Goal: Transaction & Acquisition: Purchase product/service

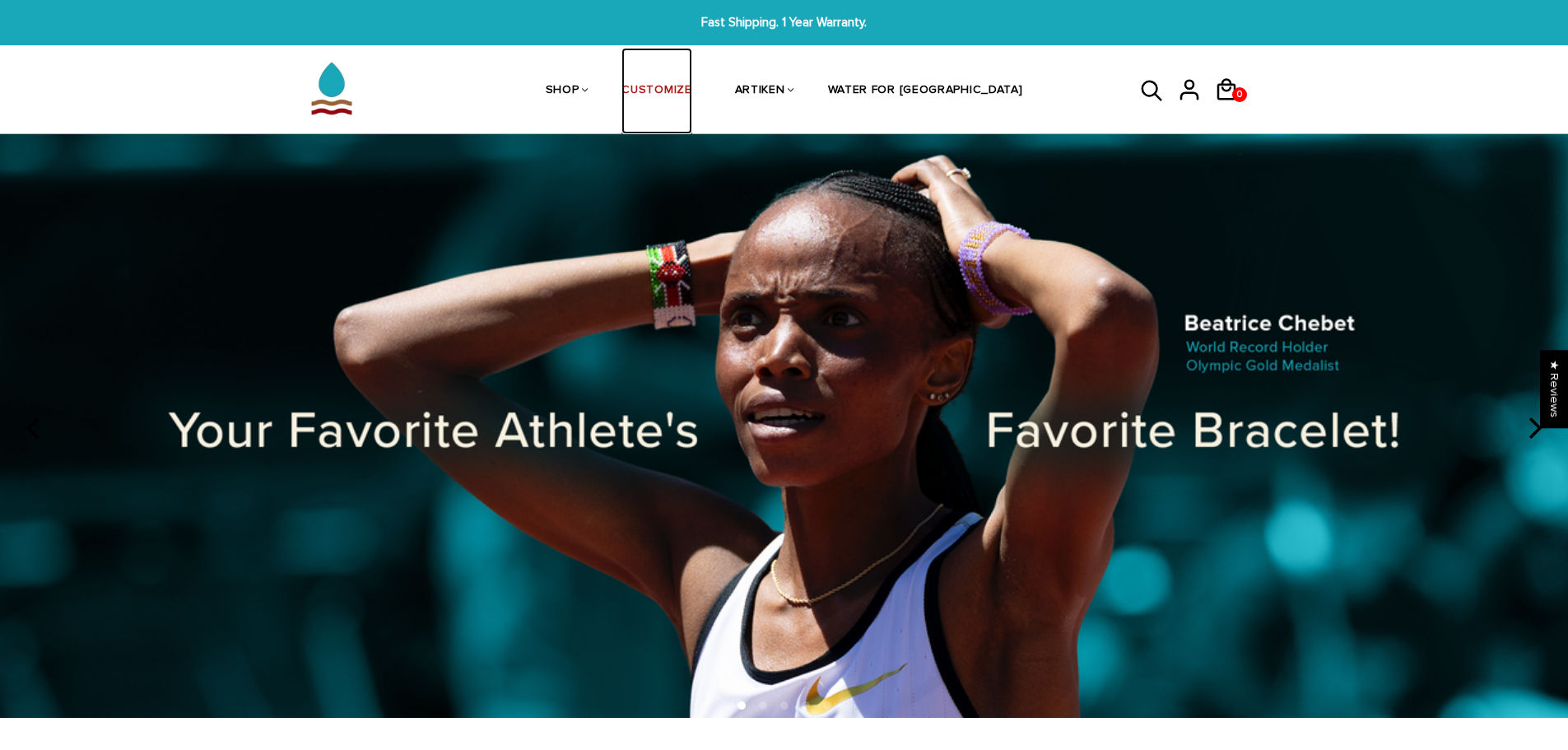
click at [691, 93] on link "CUSTOMIZE" at bounding box center [656, 92] width 70 height 87
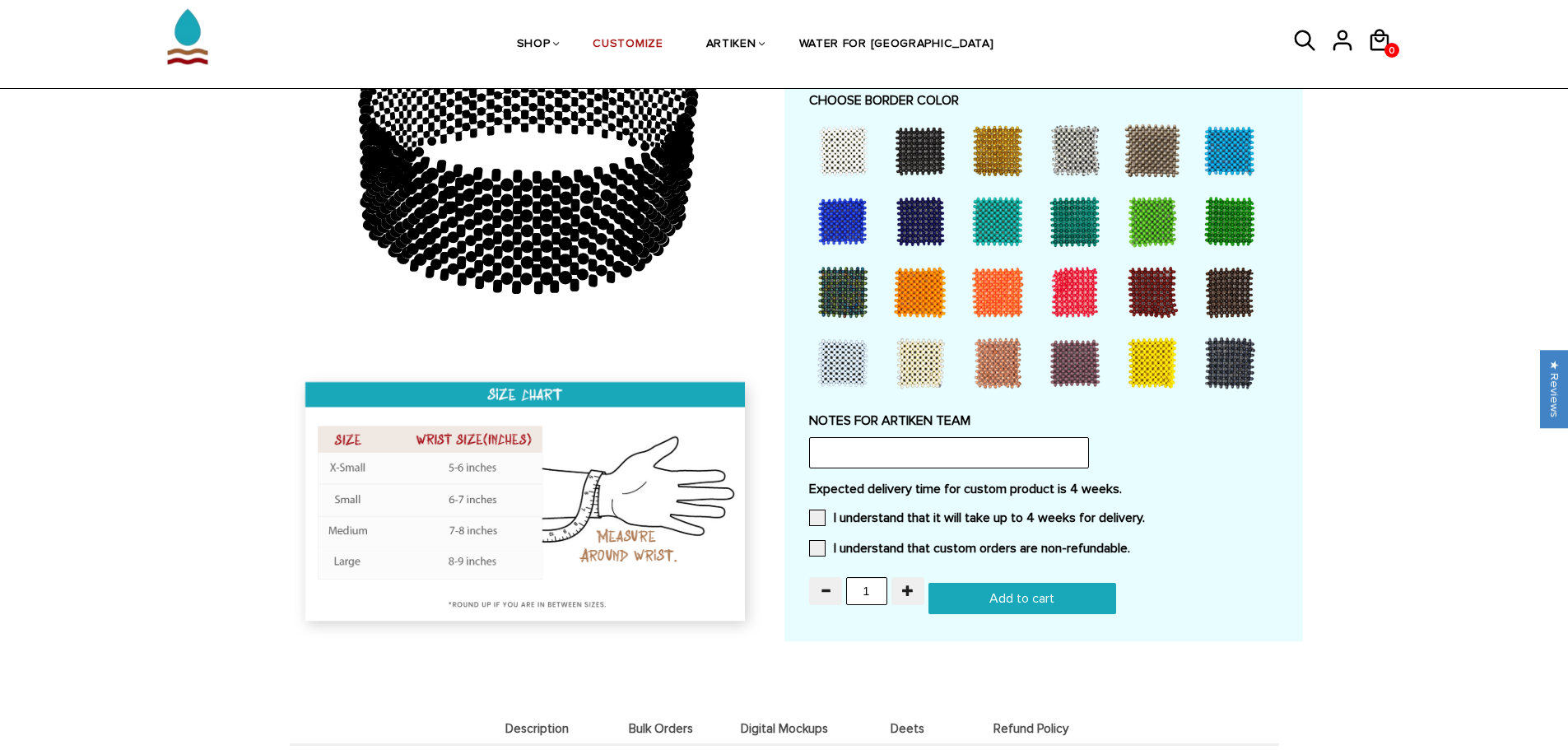
scroll to position [1482, 0]
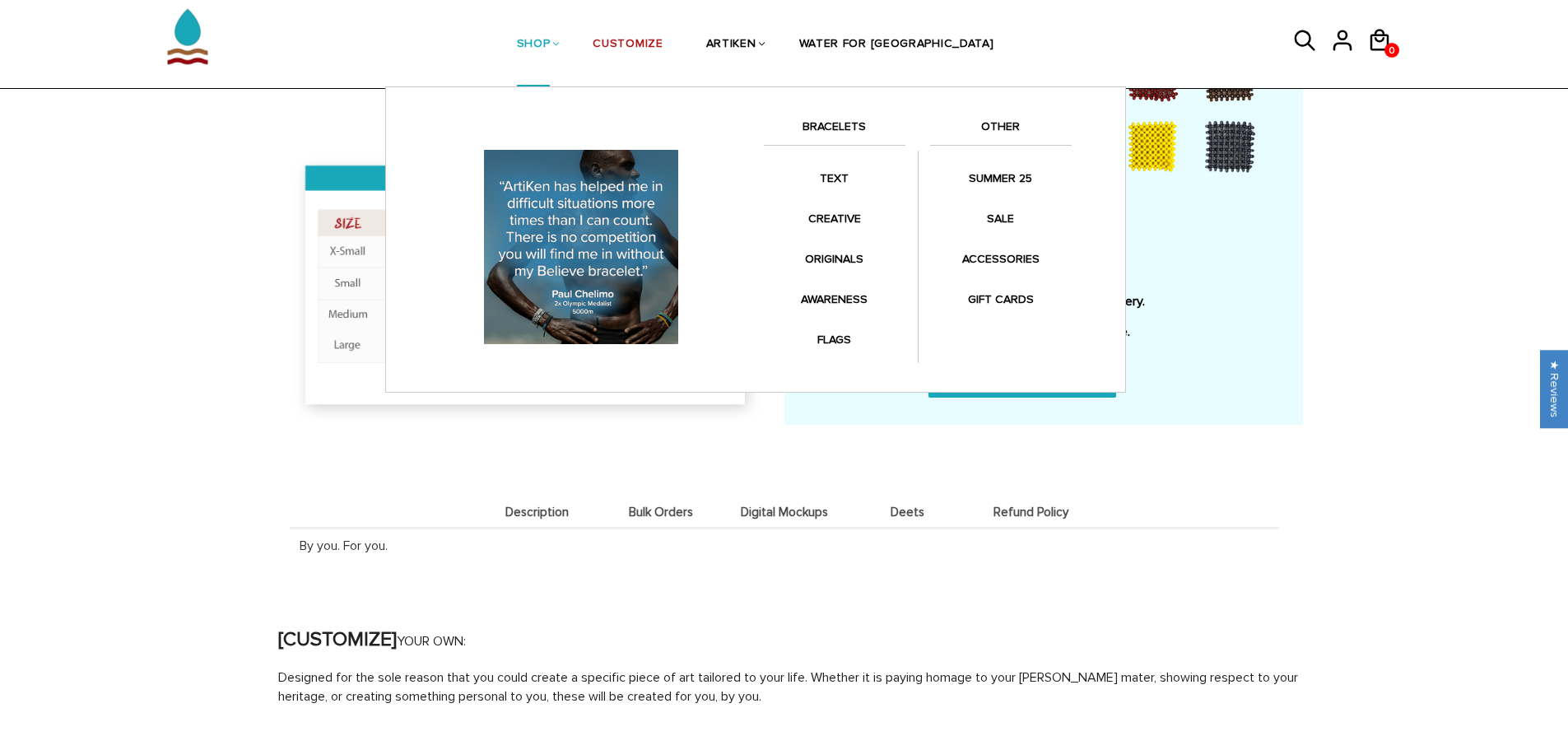
click at [551, 48] on link "SHOP" at bounding box center [533, 45] width 33 height 85
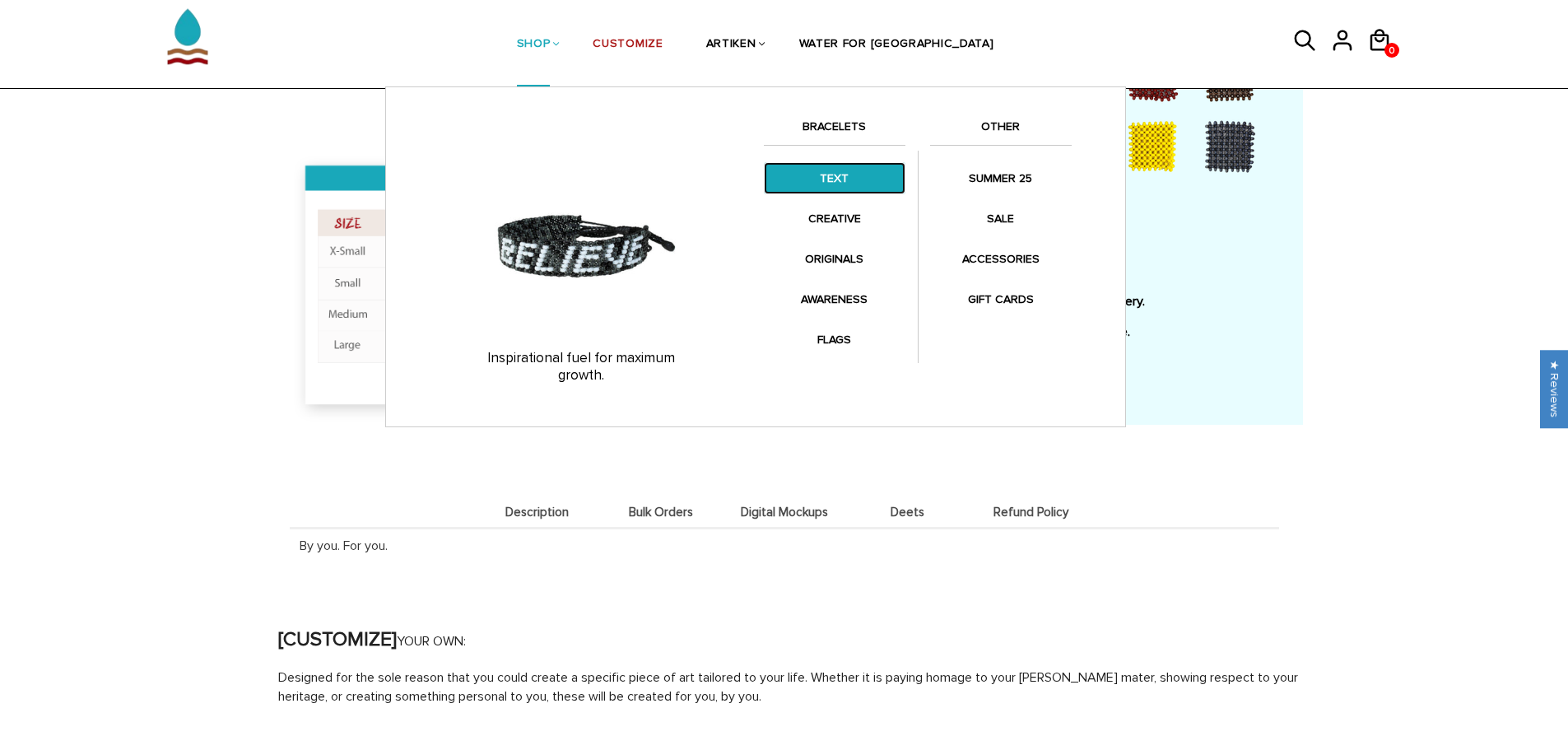
click at [832, 181] on link "TEXT" at bounding box center [834, 178] width 142 height 32
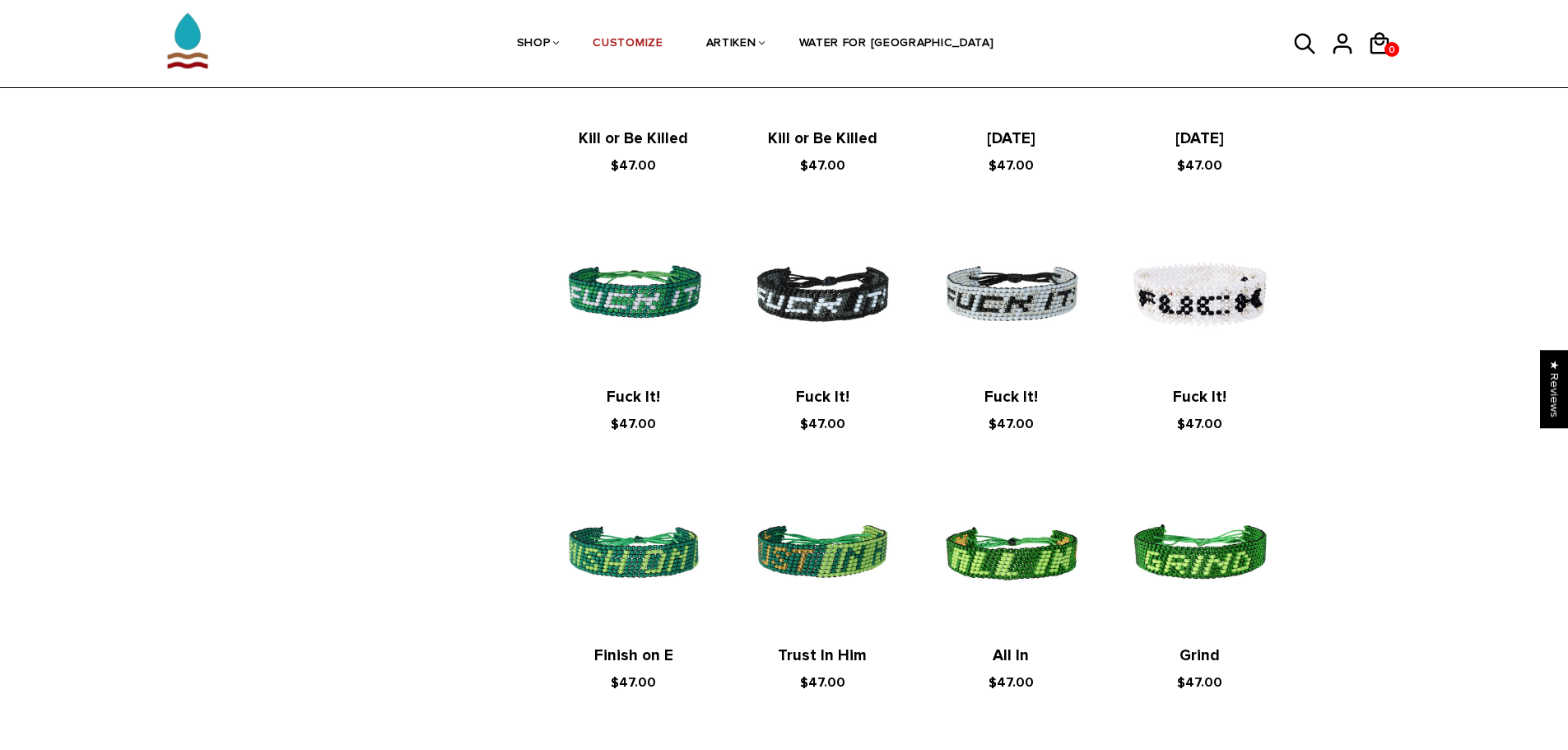
scroll to position [1235, 0]
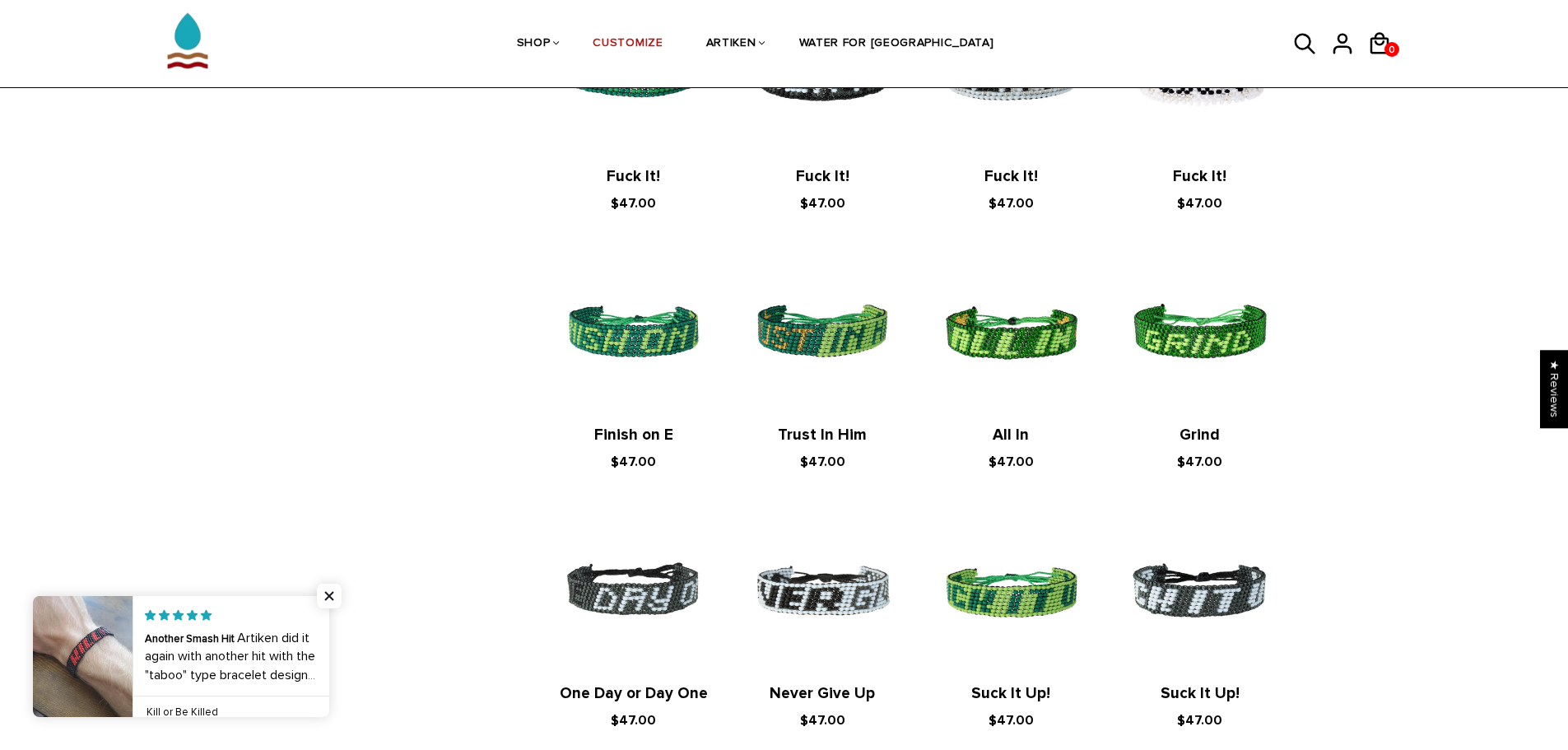
drag, startPoint x: 133, startPoint y: 435, endPoint x: 1529, endPoint y: 411, distance: 1396.2
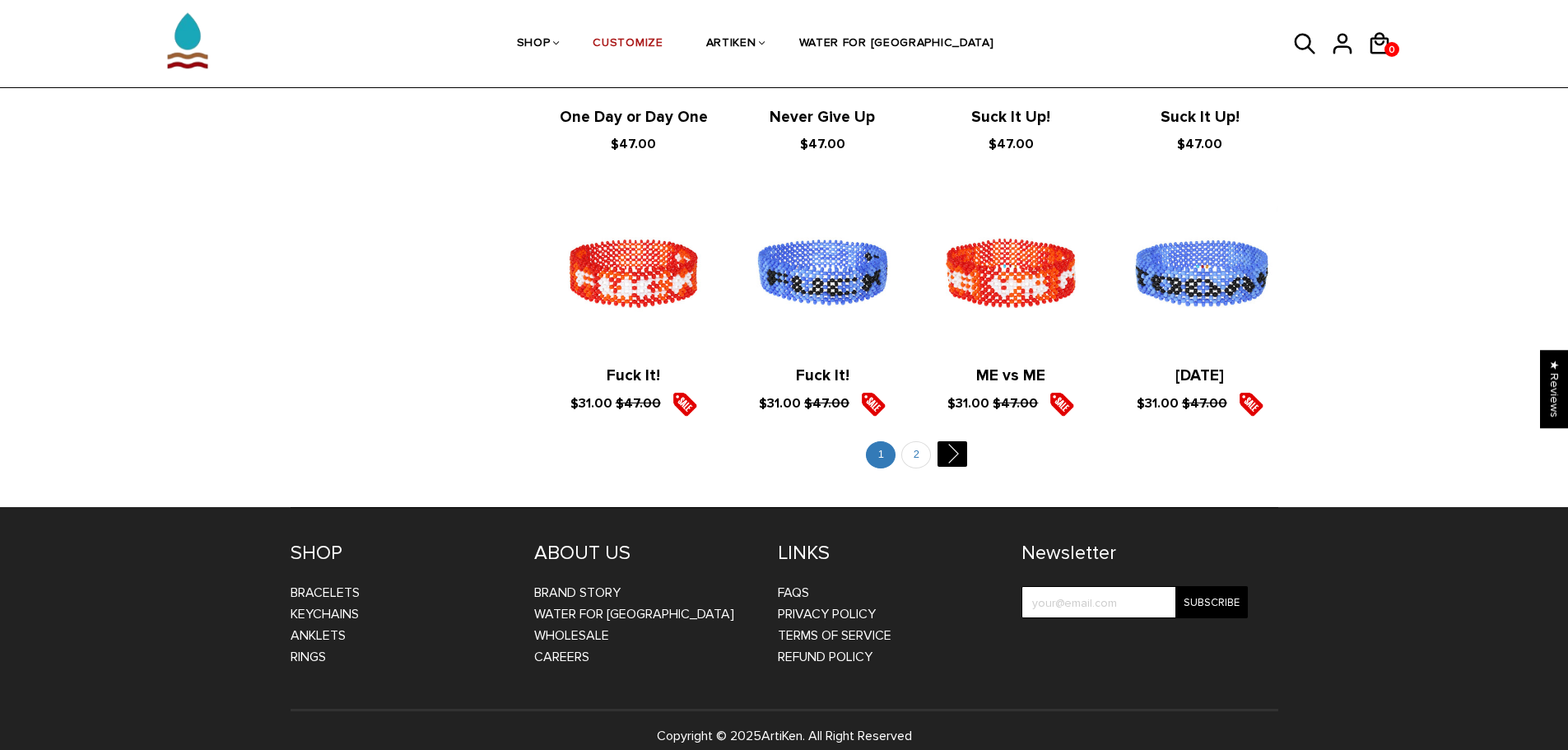
scroll to position [1831, 0]
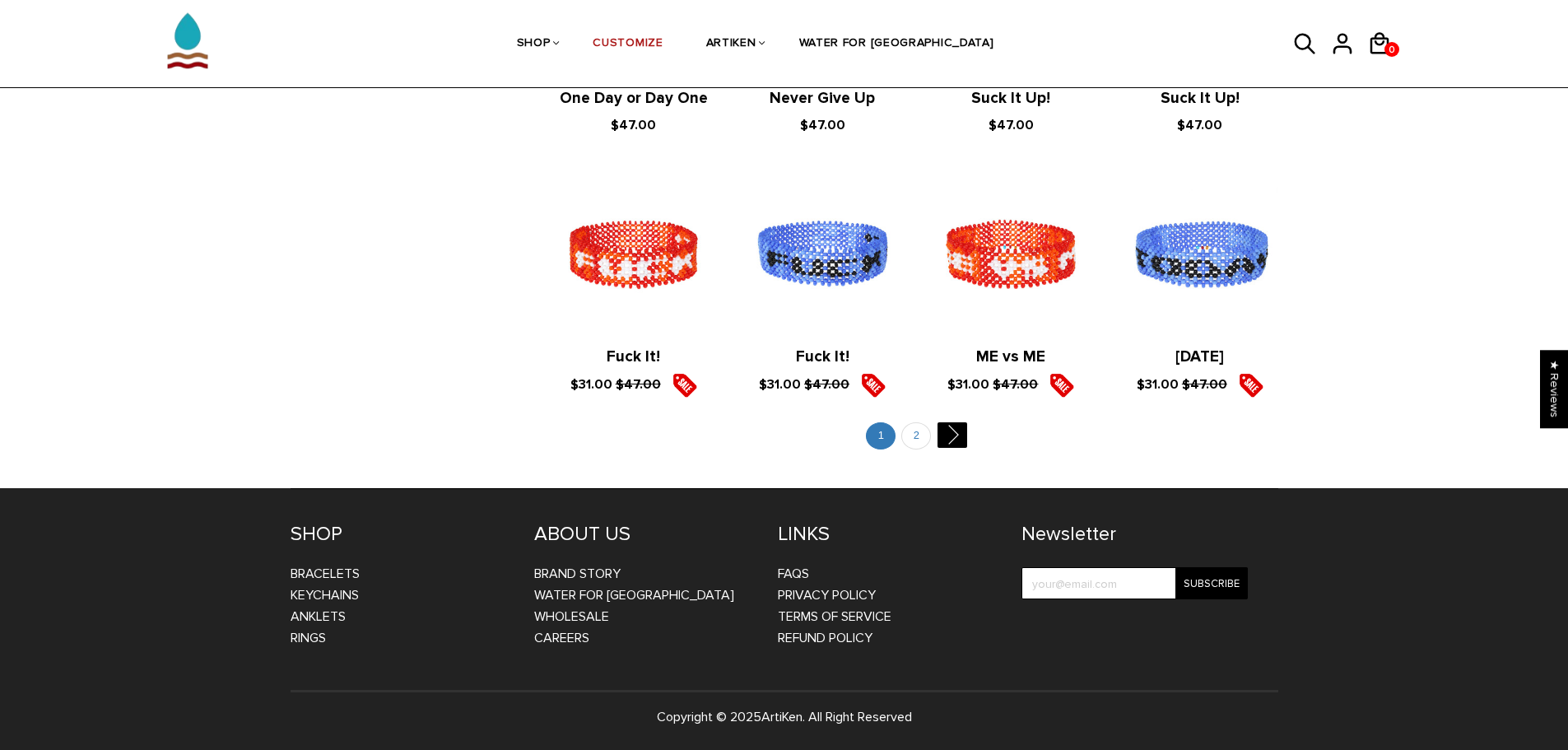
click at [927, 445] on li "2" at bounding box center [916, 435] width 29 height 27
click at [922, 444] on link "2" at bounding box center [916, 435] width 30 height 27
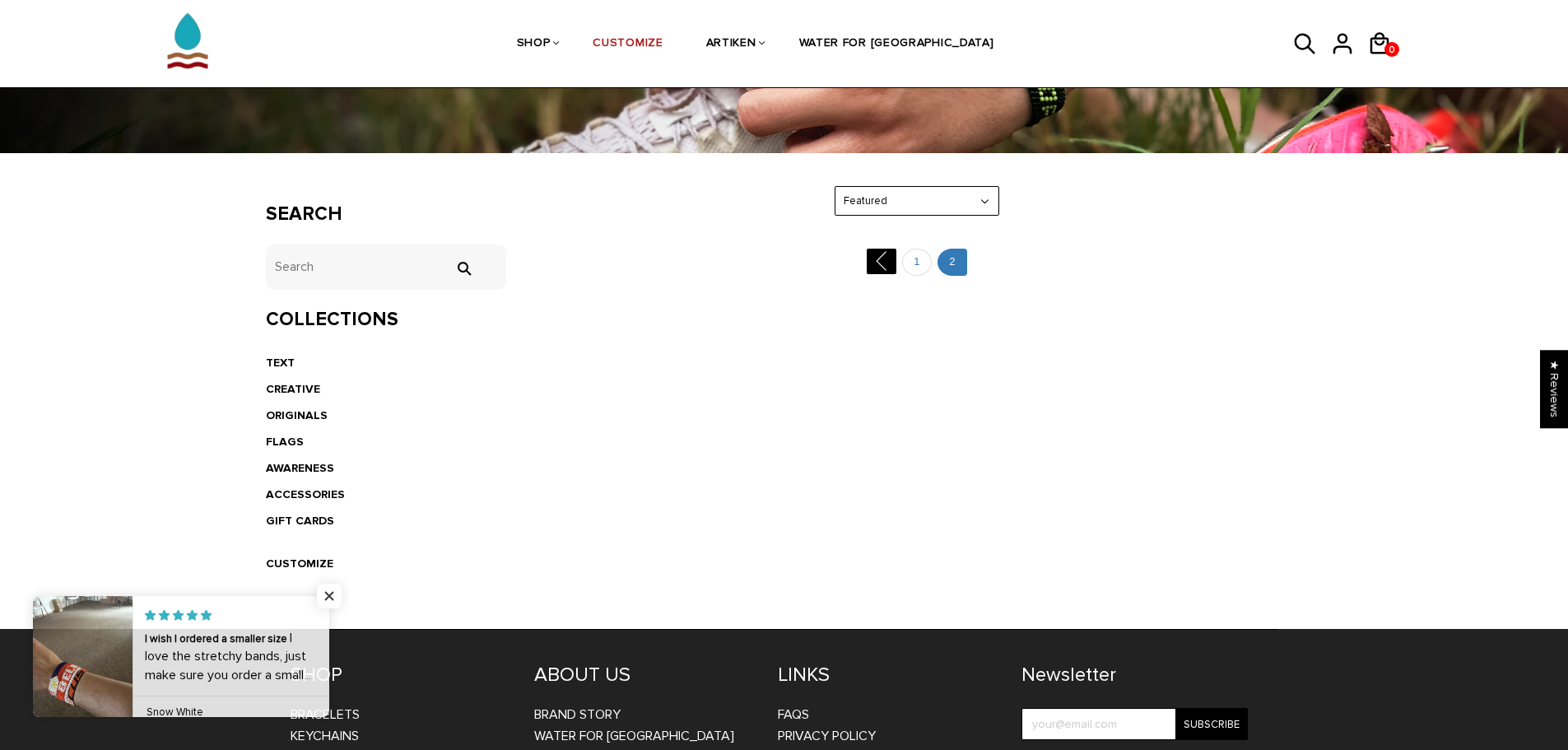
scroll to position [82, 0]
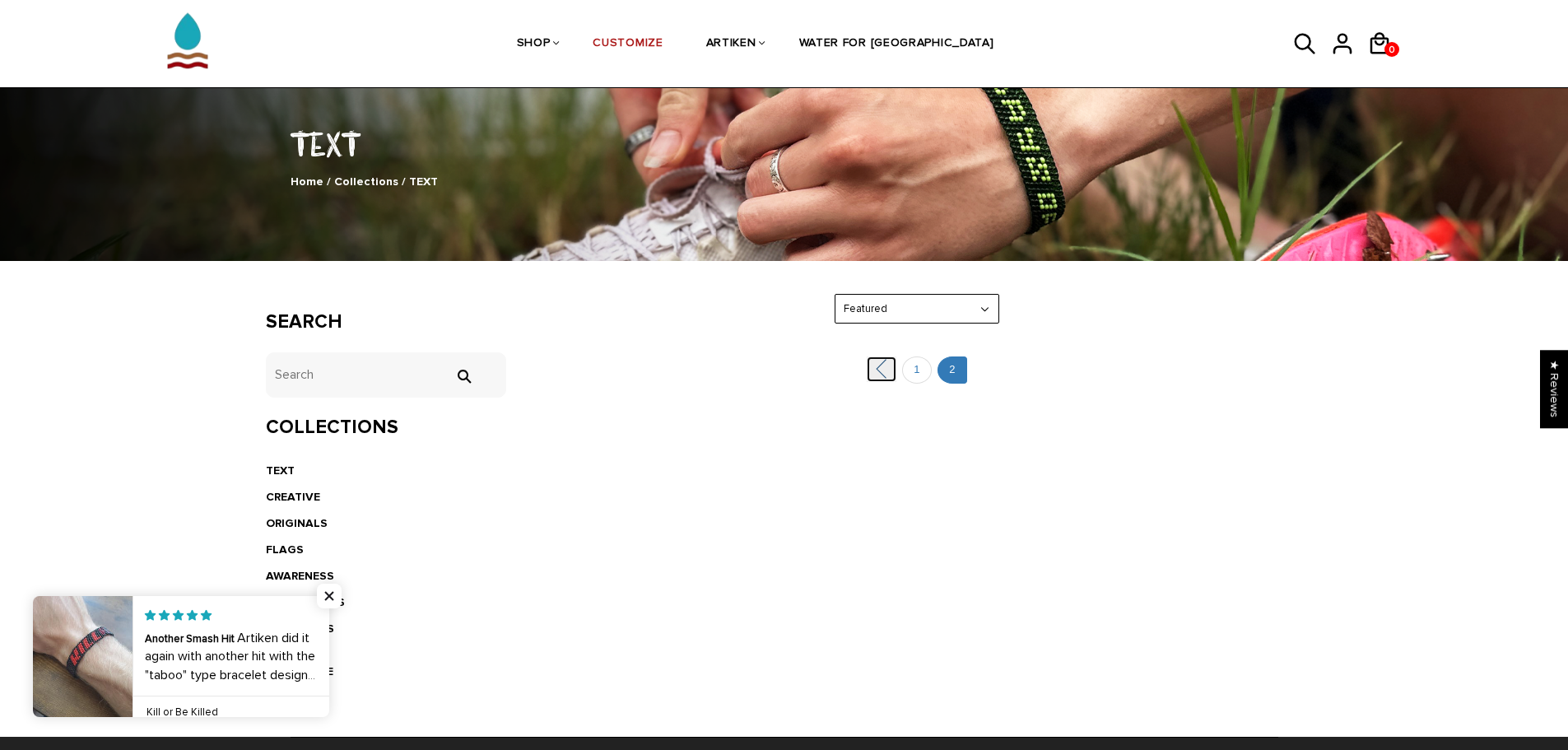
click at [869, 363] on link "" at bounding box center [881, 369] width 30 height 26
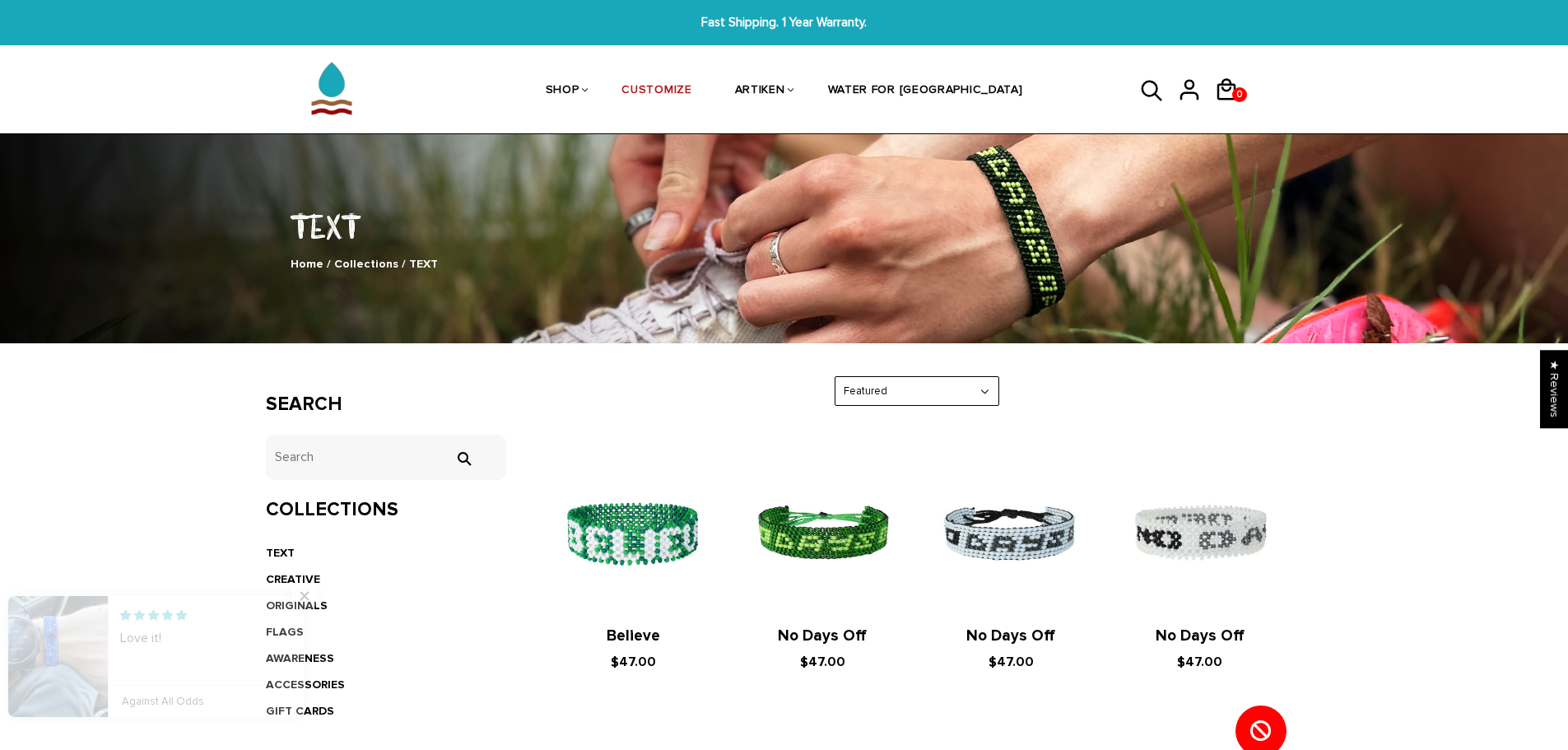
drag, startPoint x: 632, startPoint y: 415, endPoint x: 182, endPoint y: 569, distance: 475.6
